Goal: Navigation & Orientation: Understand site structure

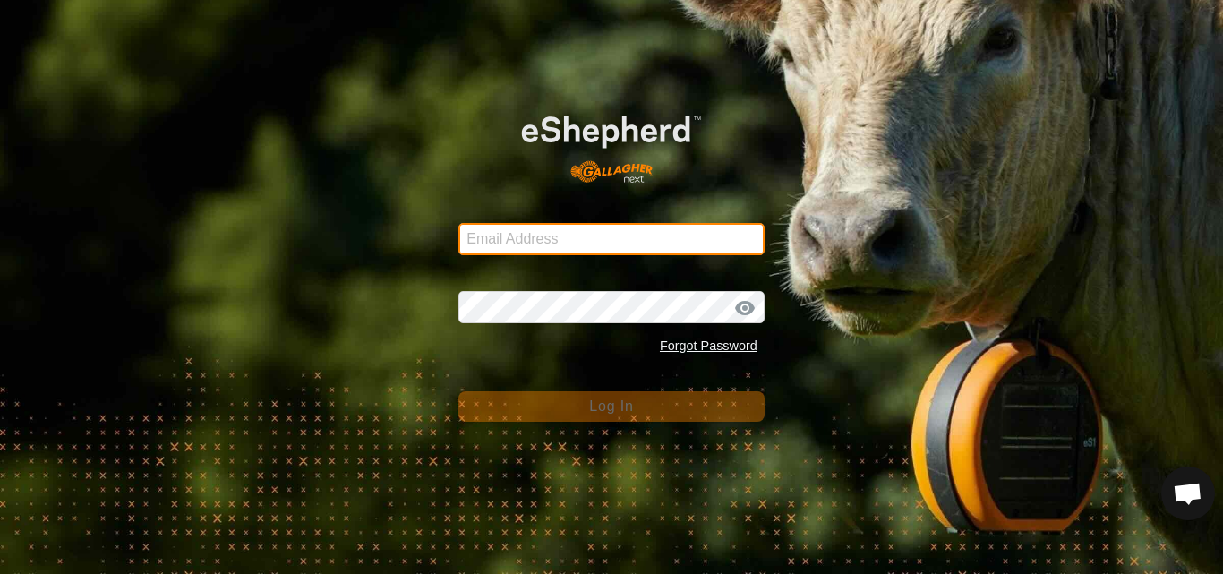
click at [618, 236] on input "Email Address" at bounding box center [611, 239] width 306 height 32
type input "[PERSON_NAME][EMAIL_ADDRESS][DOMAIN_NAME]"
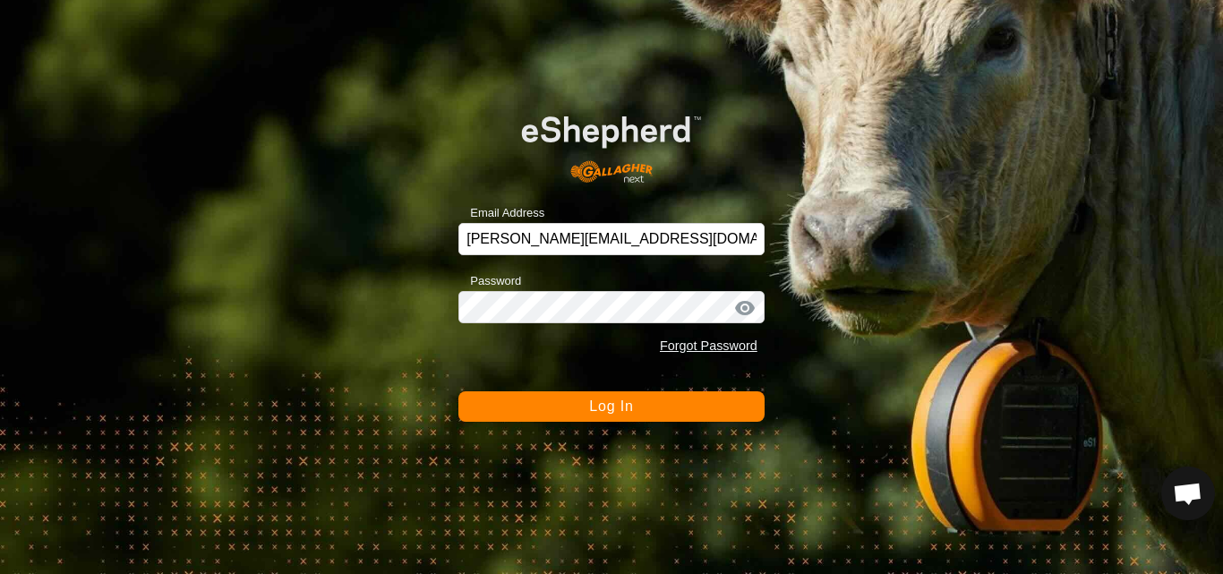
click at [610, 410] on span "Log In" at bounding box center [611, 405] width 44 height 15
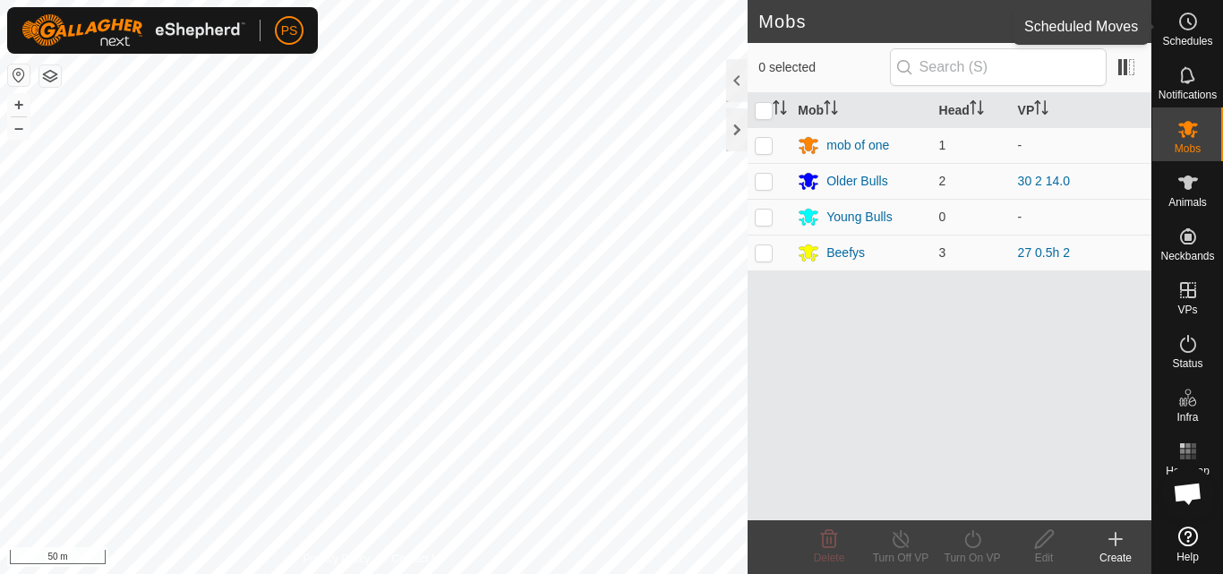
click at [1191, 13] on icon at bounding box center [1187, 21] width 21 height 21
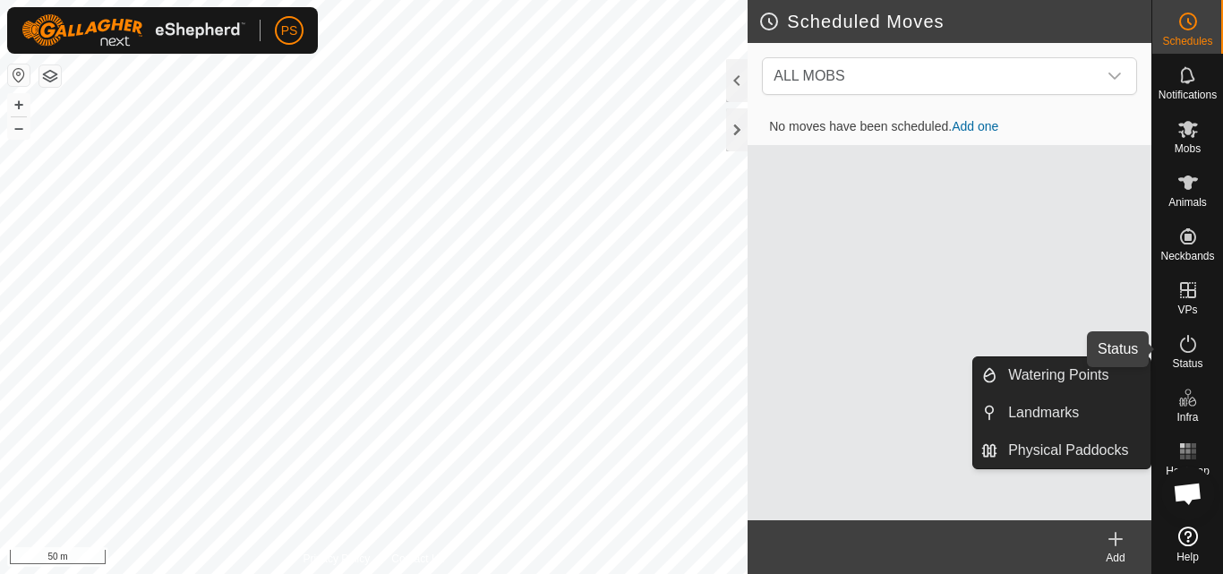
drag, startPoint x: 1192, startPoint y: 349, endPoint x: 1192, endPoint y: 64, distance: 285.5
click at [1192, 349] on icon at bounding box center [1188, 344] width 16 height 18
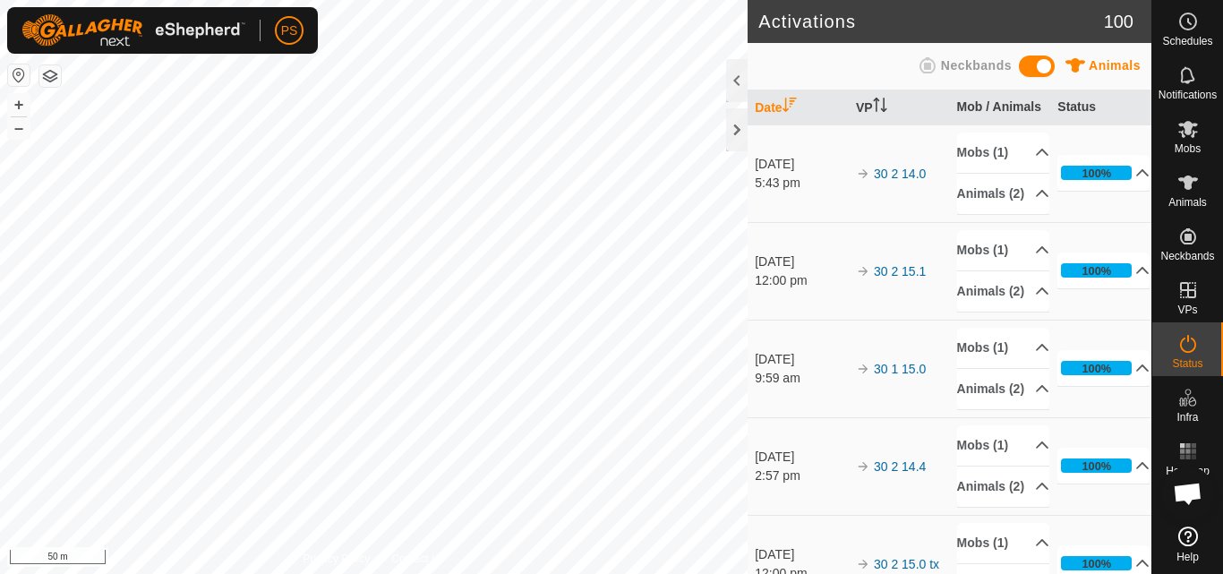
click at [1192, 64] on es-notification-svg-icon at bounding box center [1188, 75] width 32 height 29
